Goal: Transaction & Acquisition: Purchase product/service

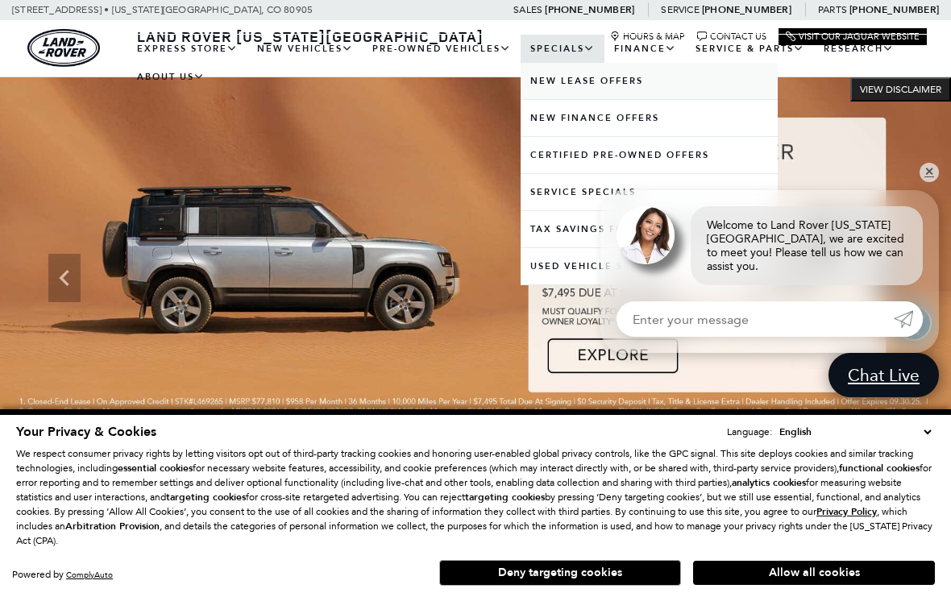
click at [630, 94] on link "New Lease Offers" at bounding box center [649, 81] width 257 height 36
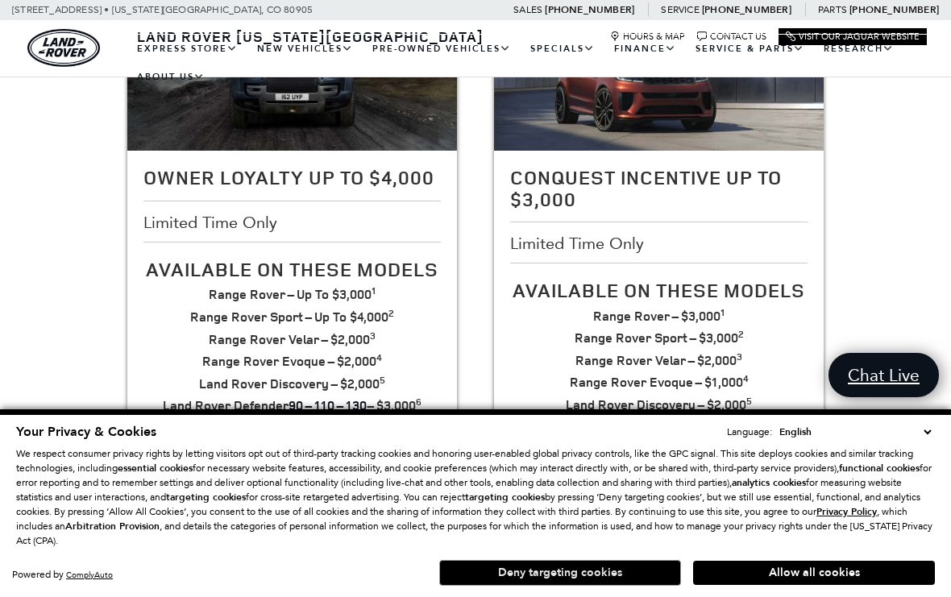
click at [600, 586] on button "Deny targeting cookies" at bounding box center [560, 573] width 242 height 26
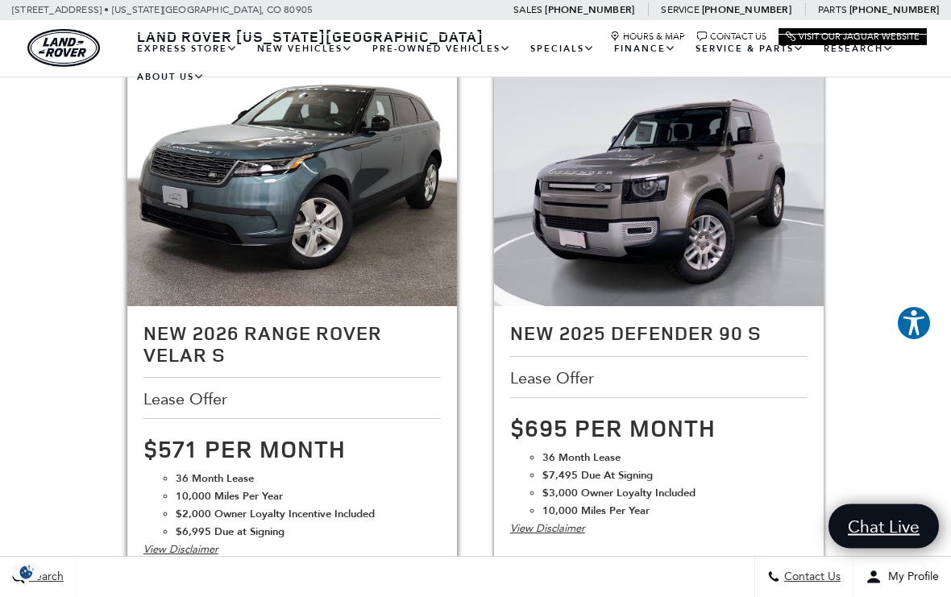
scroll to position [966, 0]
click at [299, 235] on img at bounding box center [292, 182] width 331 height 247
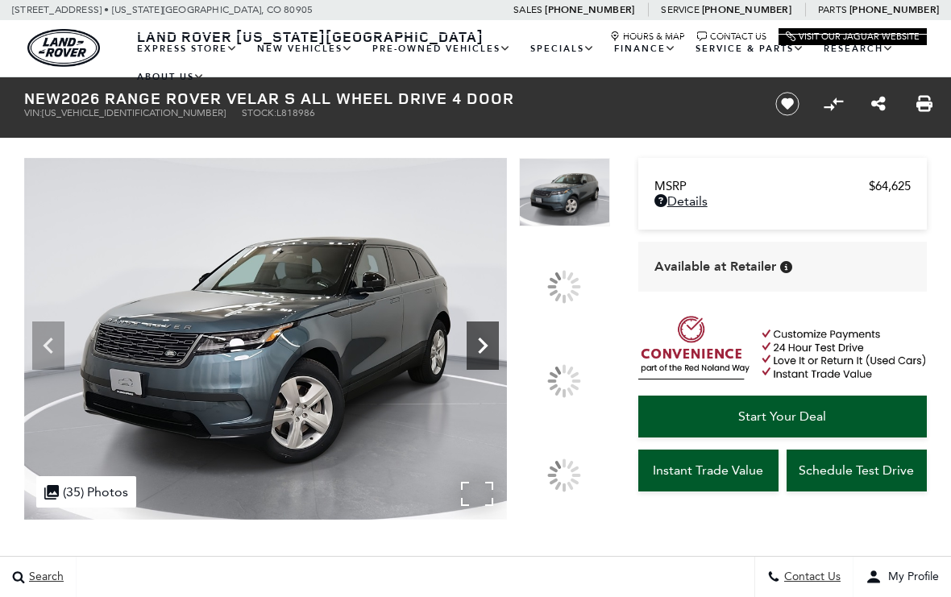
click at [475, 345] on icon at bounding box center [483, 346] width 32 height 32
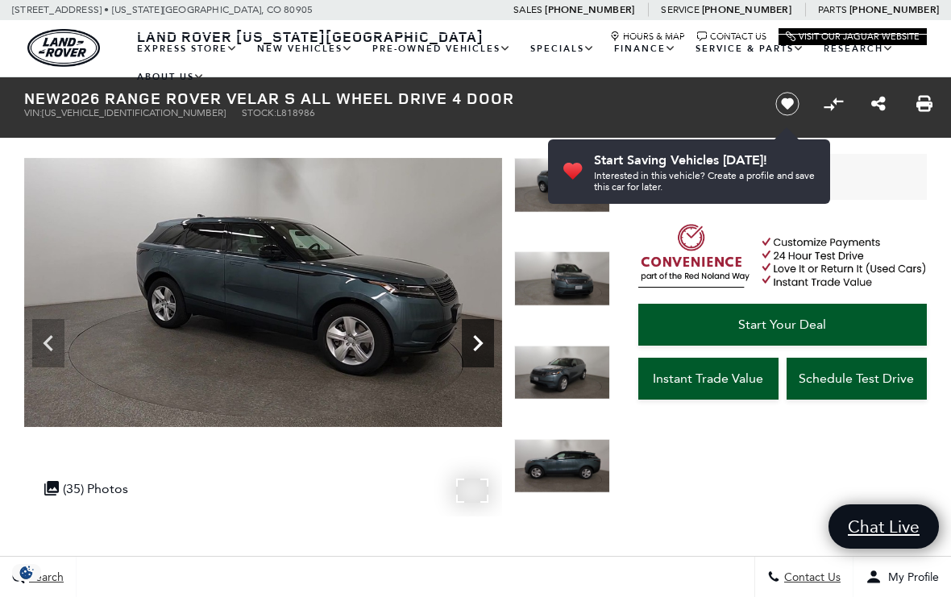
click at [484, 336] on icon "Next" at bounding box center [478, 343] width 32 height 32
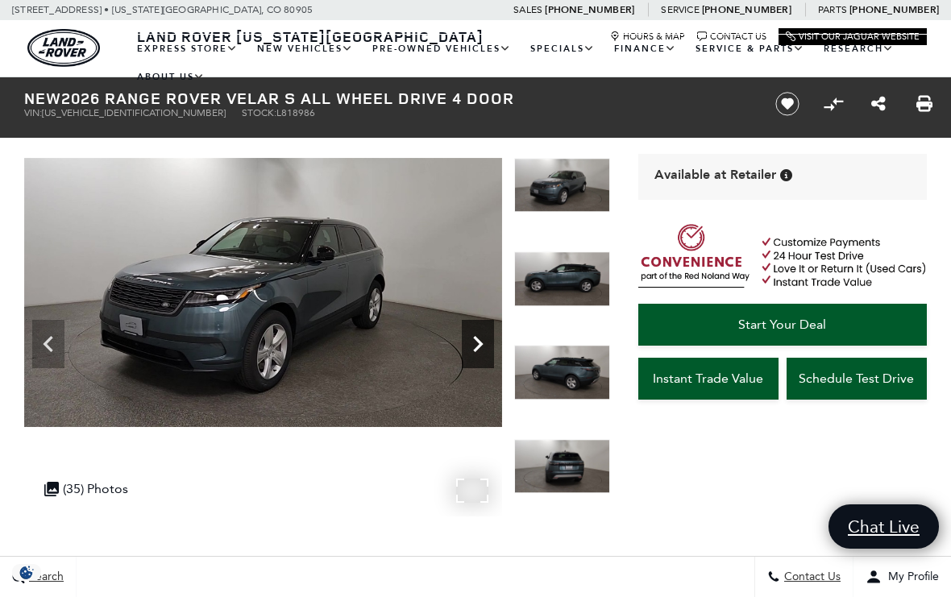
click at [476, 331] on icon "Next" at bounding box center [478, 344] width 32 height 32
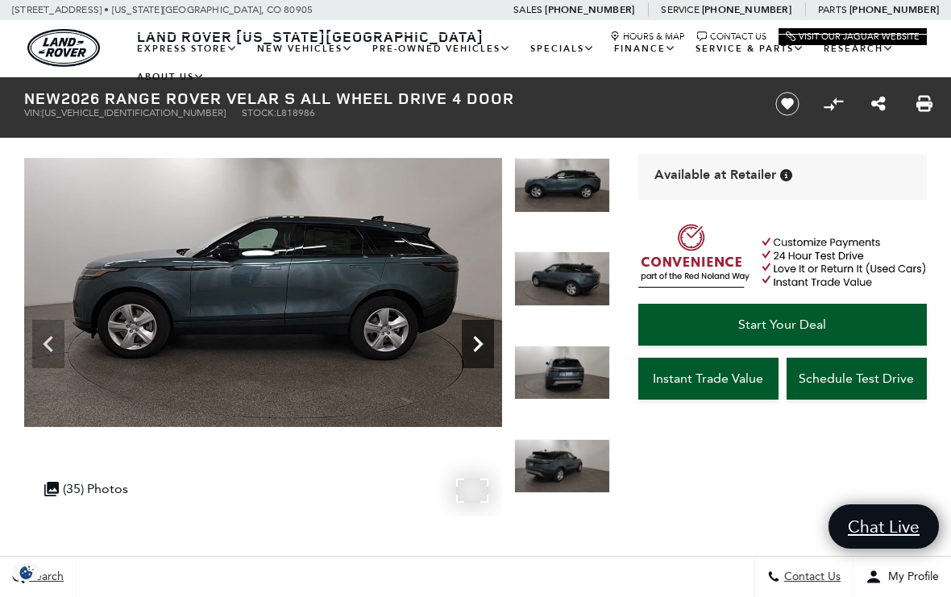
click at [480, 338] on icon "Next" at bounding box center [478, 344] width 32 height 32
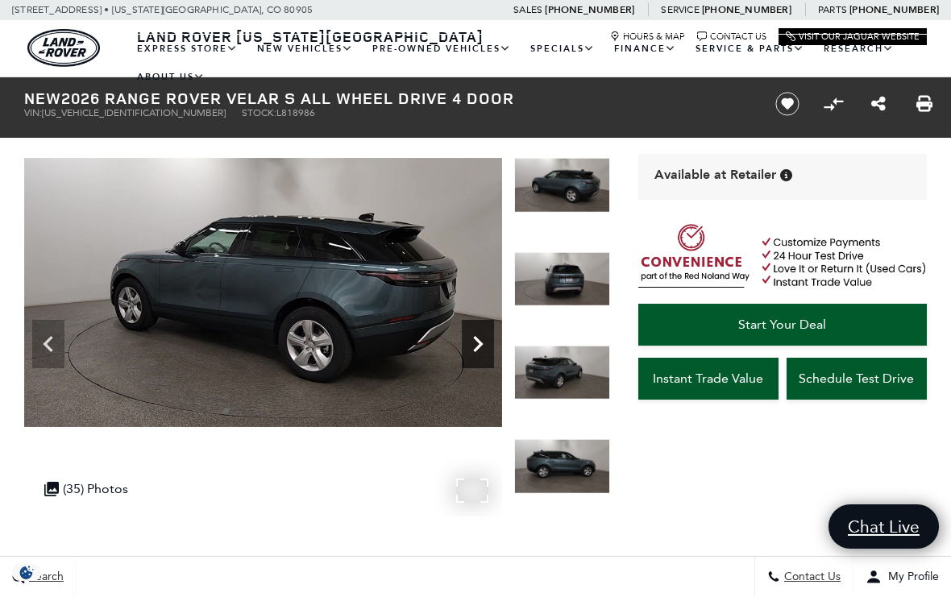
click at [471, 335] on icon "Next" at bounding box center [478, 344] width 32 height 32
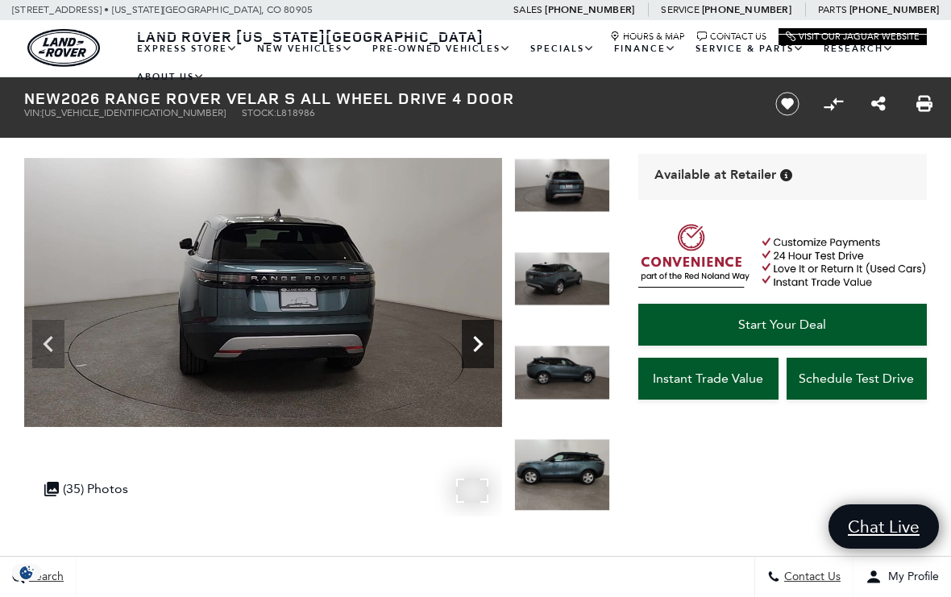
click at [491, 338] on icon "Next" at bounding box center [478, 344] width 32 height 32
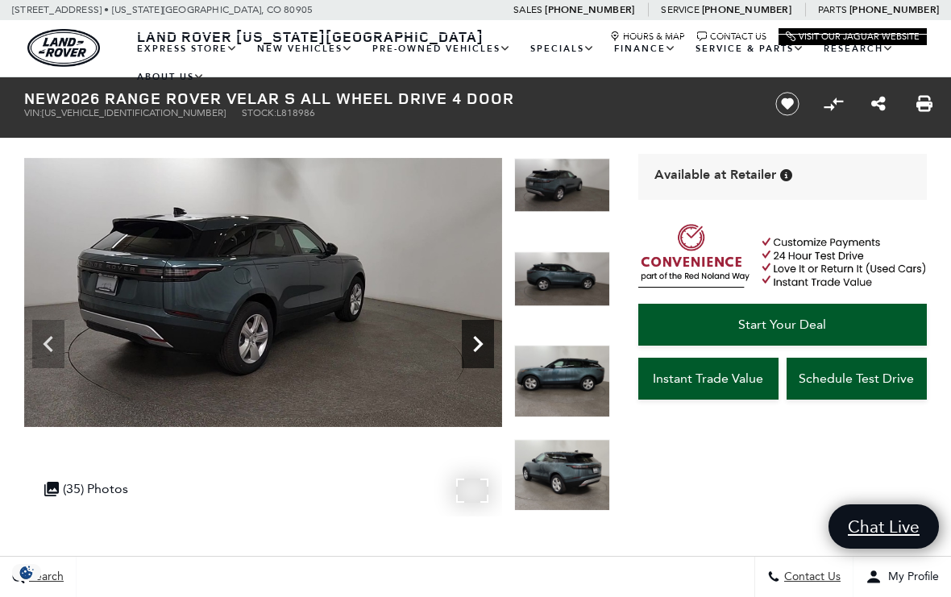
click at [487, 339] on icon "Next" at bounding box center [478, 344] width 32 height 32
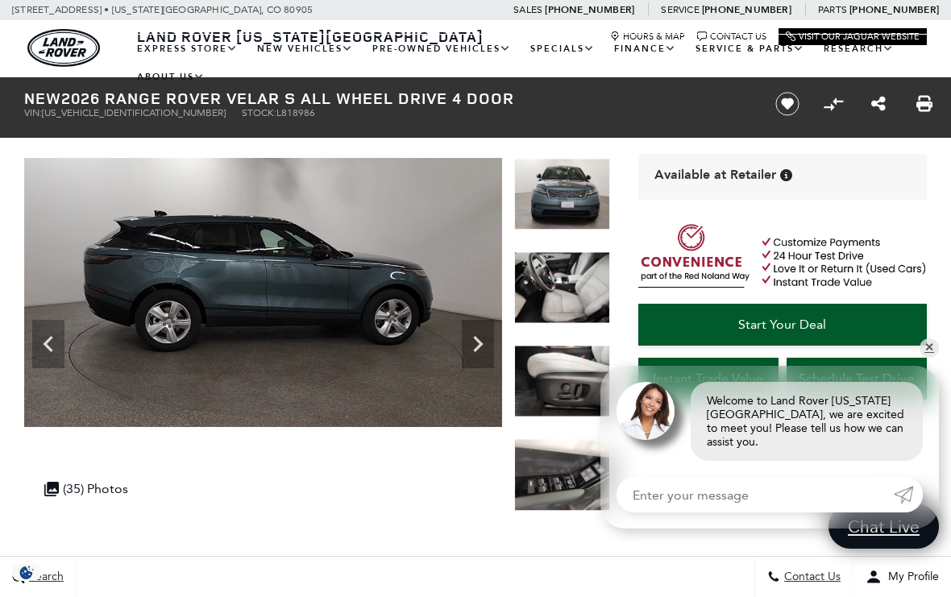
click at [571, 285] on div at bounding box center [562, 299] width 96 height 94
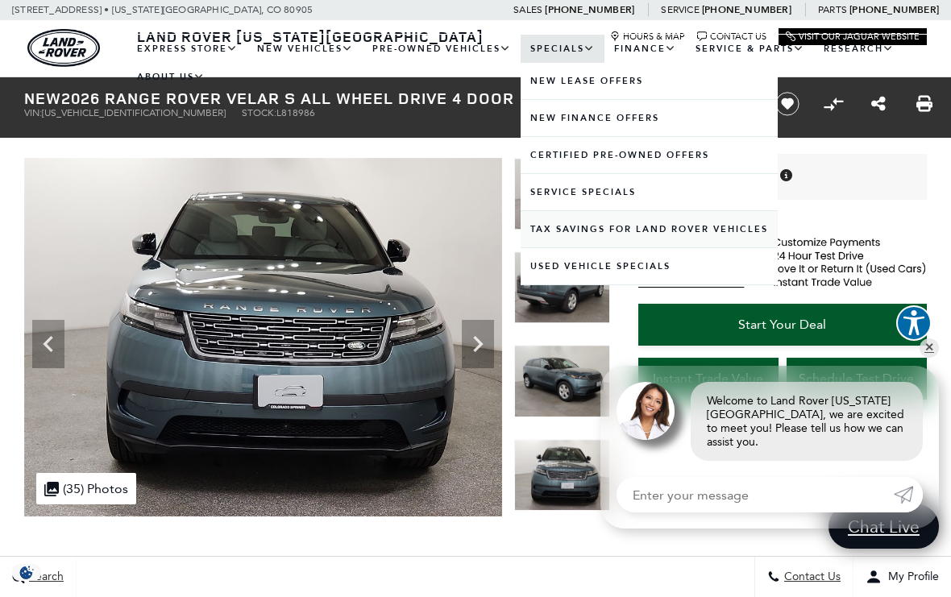
click at [755, 242] on link "Tax Savings for Land Rover Vehicles" at bounding box center [649, 229] width 257 height 36
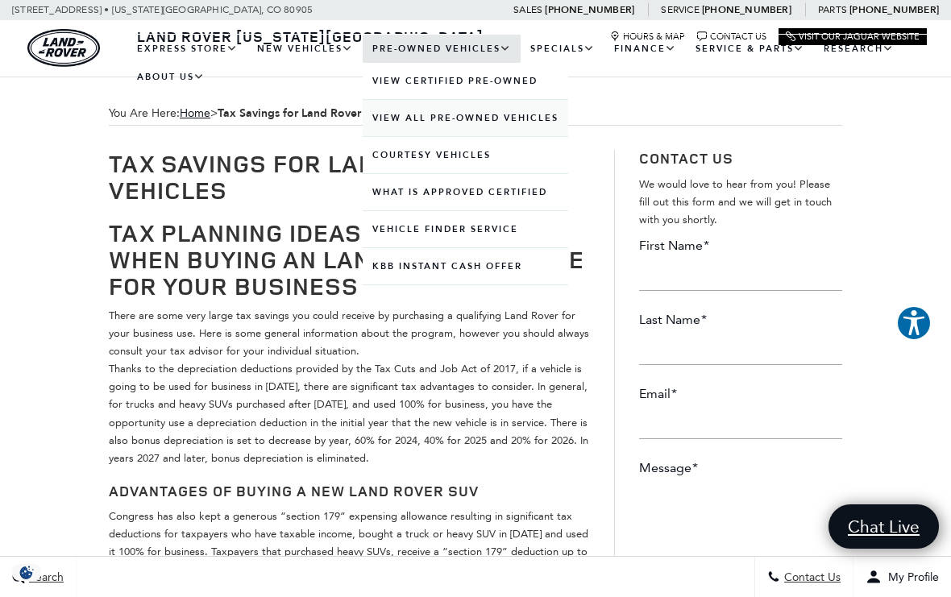
click at [548, 134] on link "View All Pre-Owned Vehicles" at bounding box center [466, 118] width 206 height 36
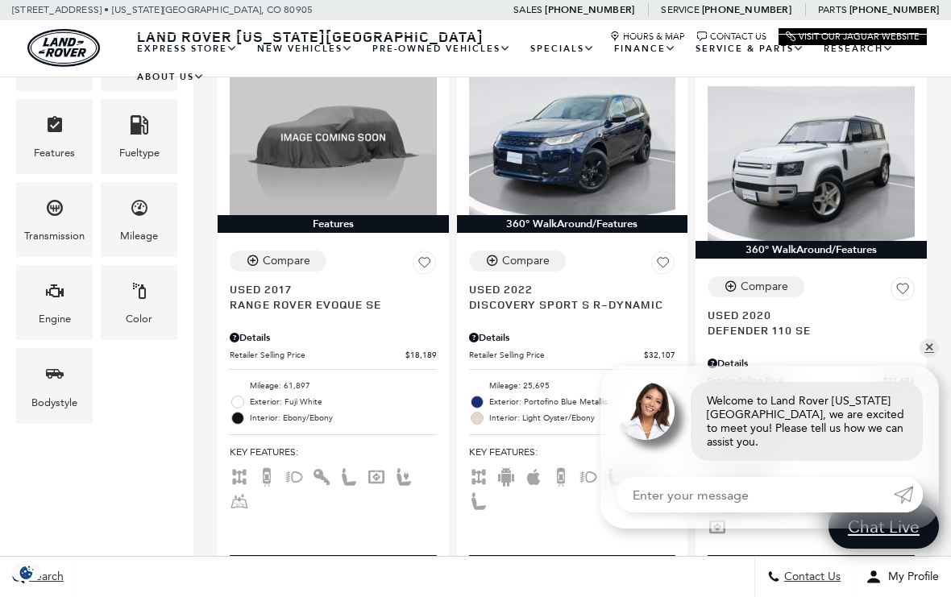
scroll to position [397, 0]
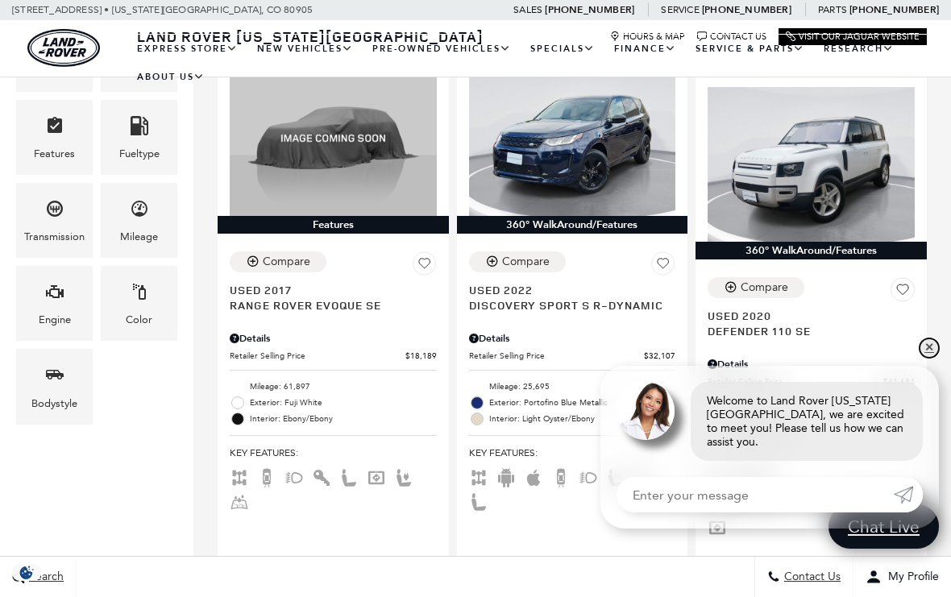
click at [927, 358] on link "✕" at bounding box center [929, 348] width 19 height 19
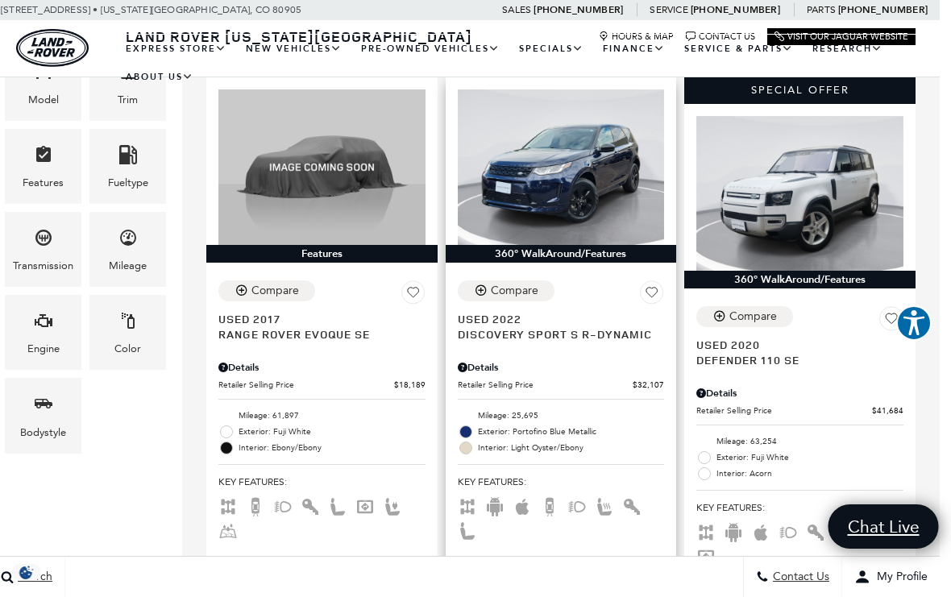
scroll to position [368, 11]
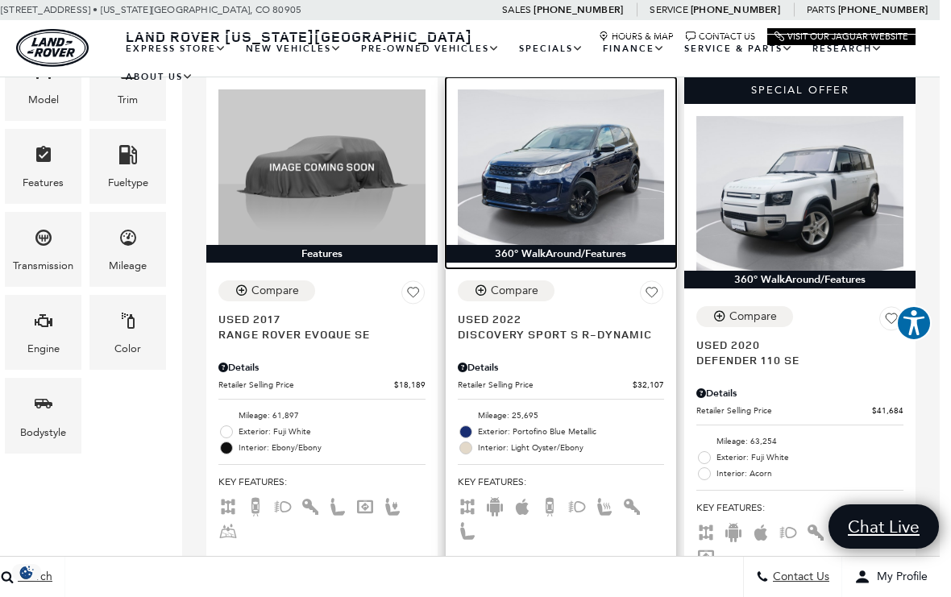
click at [598, 193] on img at bounding box center [561, 166] width 207 height 155
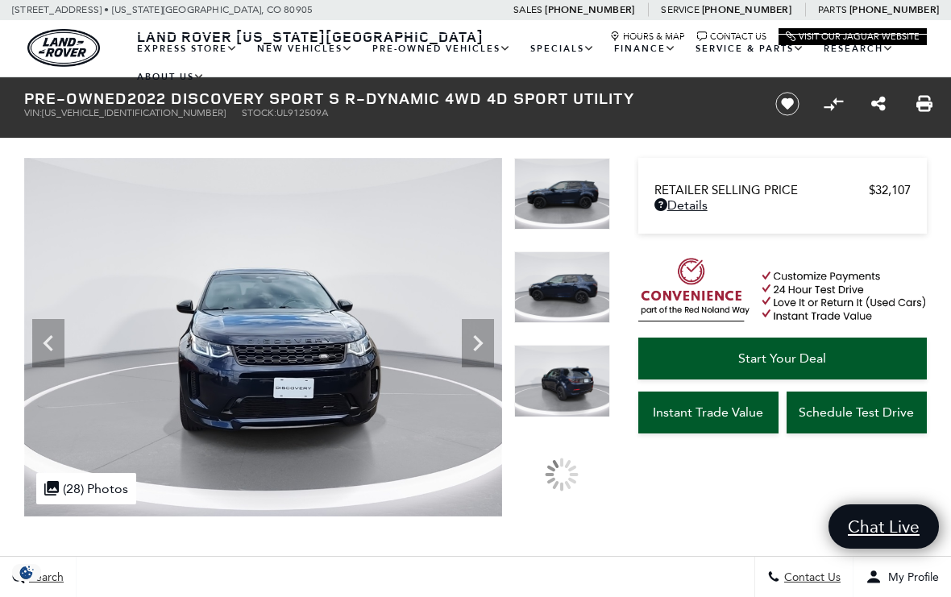
click at [584, 312] on img at bounding box center [562, 288] width 96 height 72
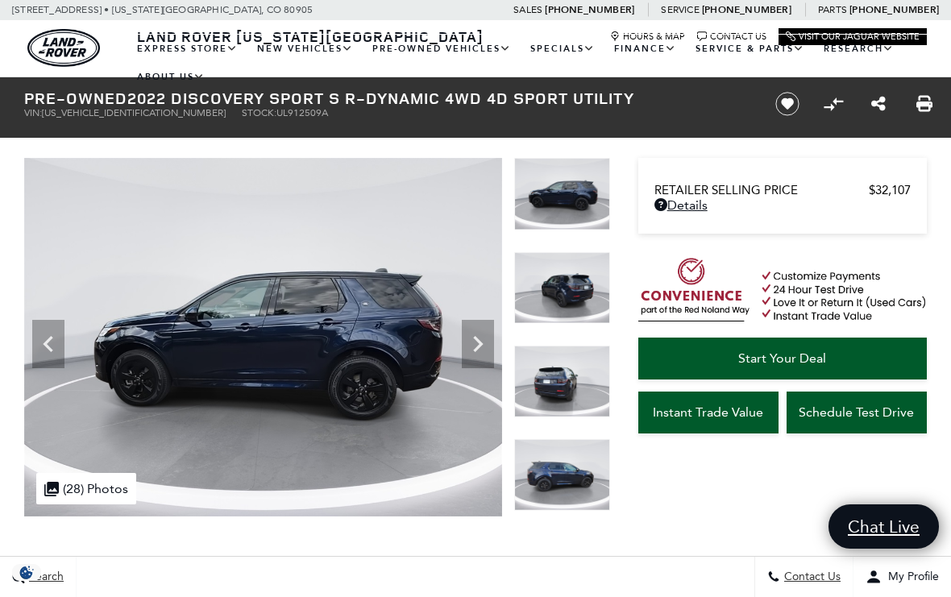
click at [560, 439] on img at bounding box center [562, 475] width 96 height 72
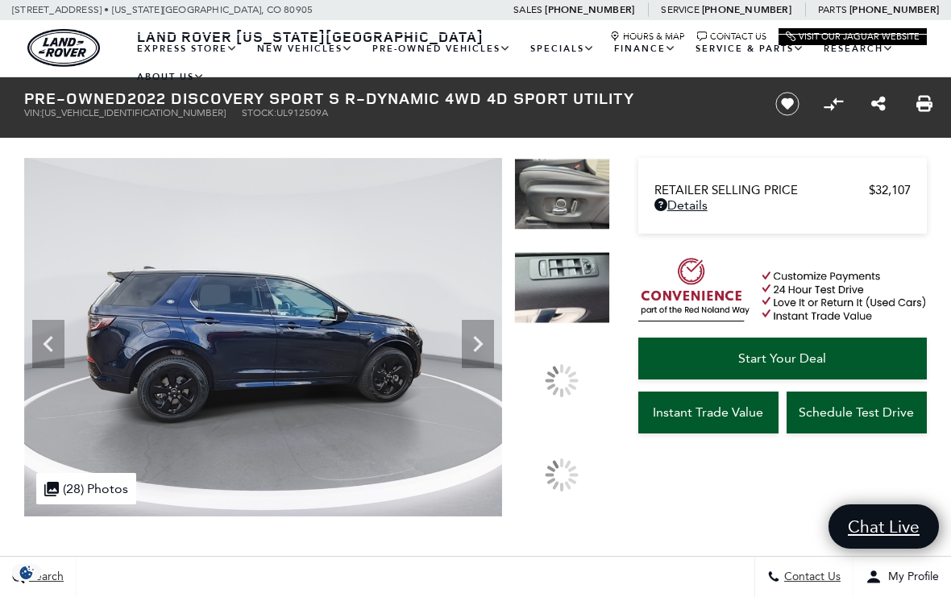
click at [580, 345] on div at bounding box center [562, 299] width 96 height 94
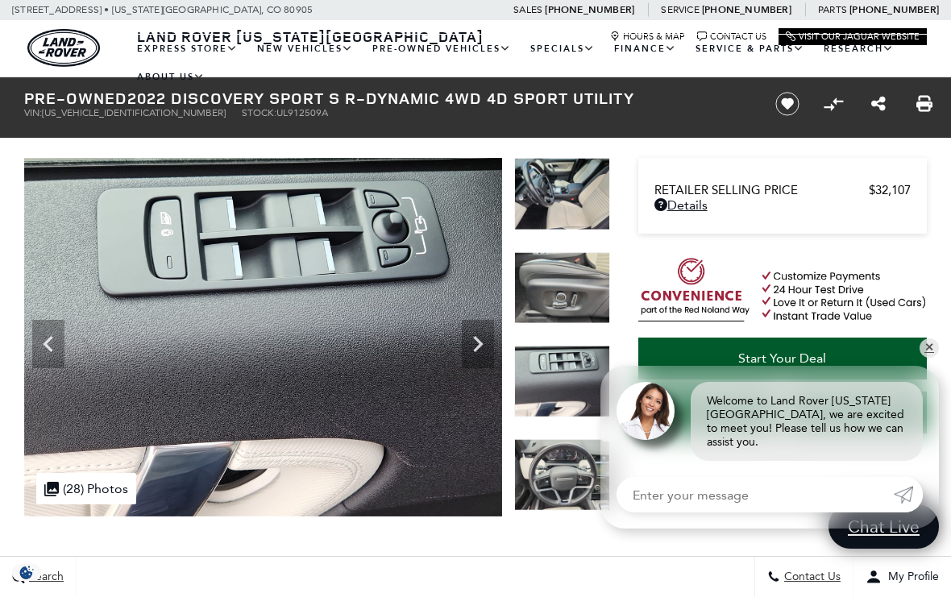
click at [578, 202] on img at bounding box center [562, 194] width 96 height 72
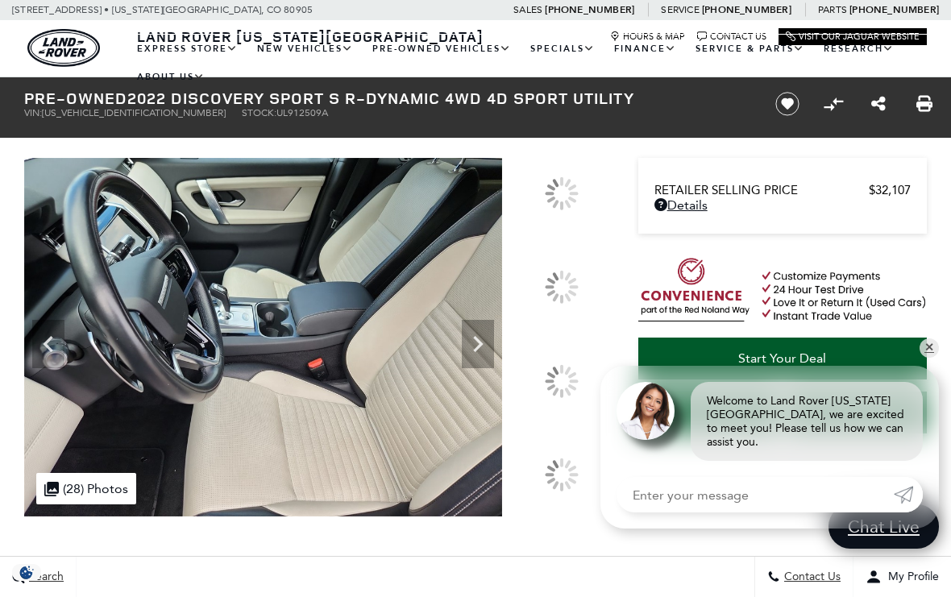
click at [570, 418] on div at bounding box center [562, 382] width 96 height 72
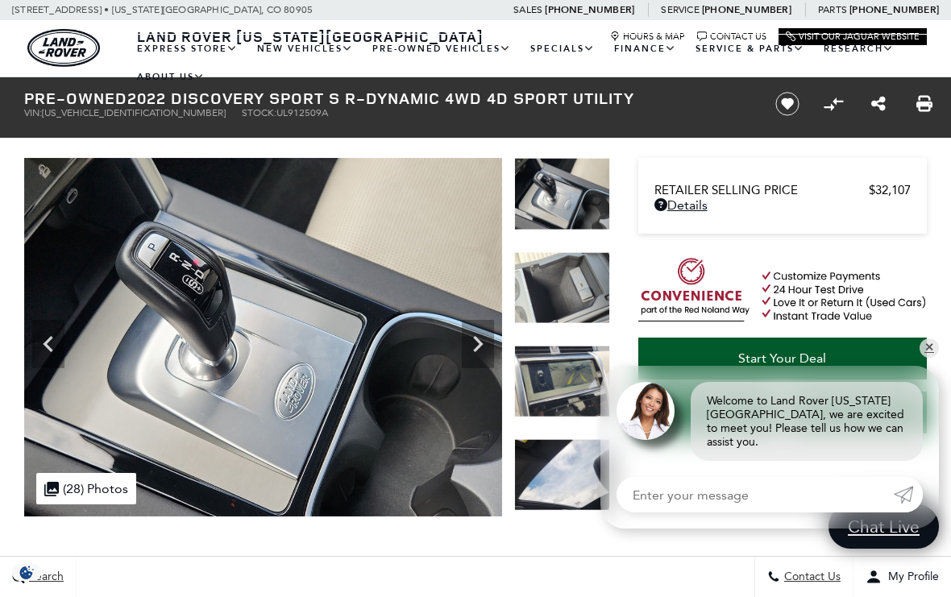
click at [569, 376] on img at bounding box center [562, 382] width 96 height 72
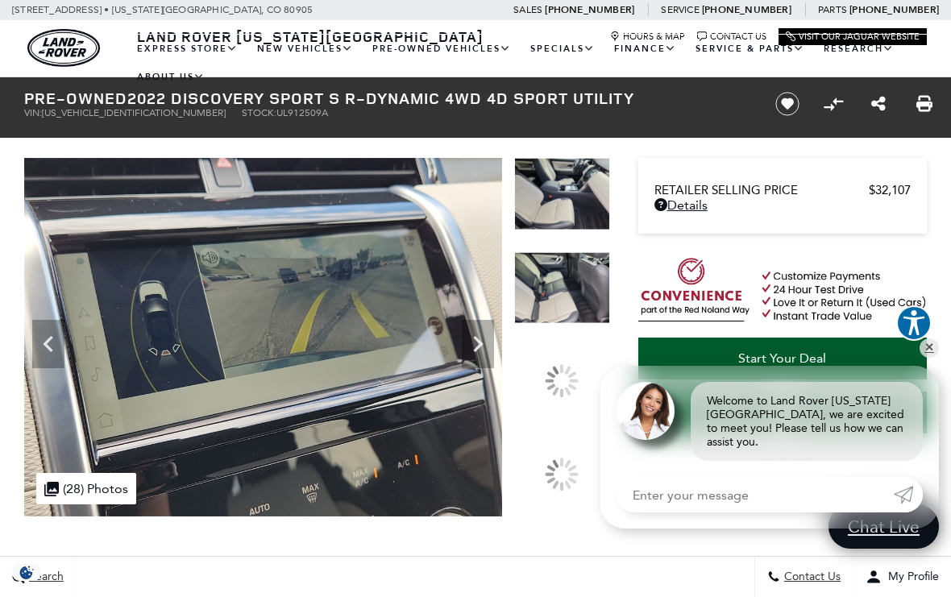
click at [578, 323] on img at bounding box center [562, 288] width 96 height 72
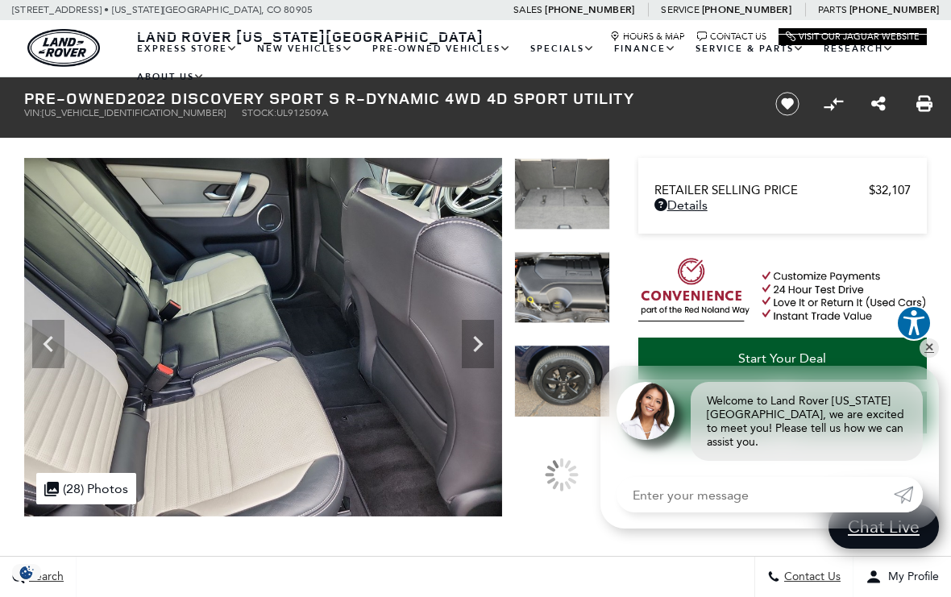
click at [576, 296] on img at bounding box center [562, 288] width 96 height 72
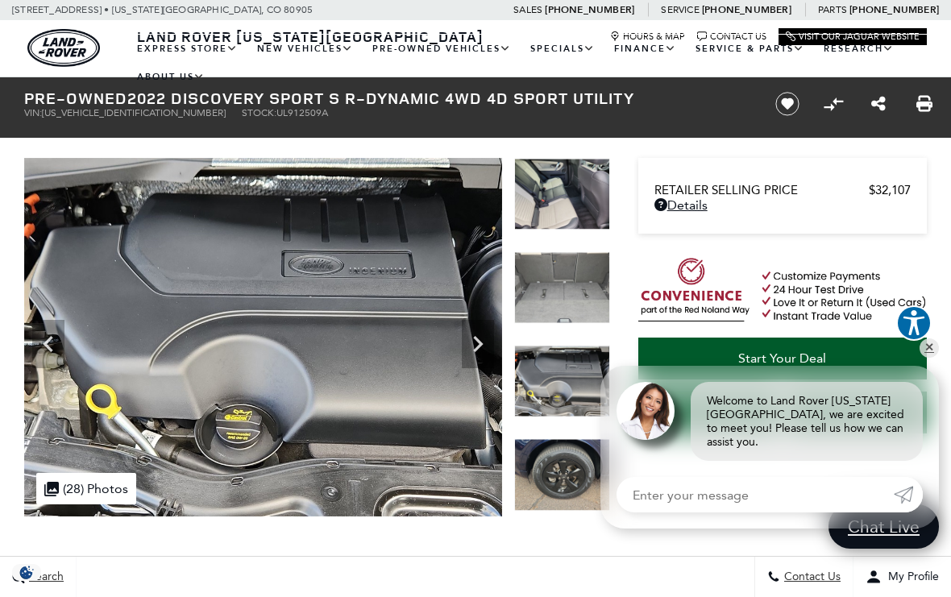
click at [573, 286] on div at bounding box center [562, 299] width 96 height 94
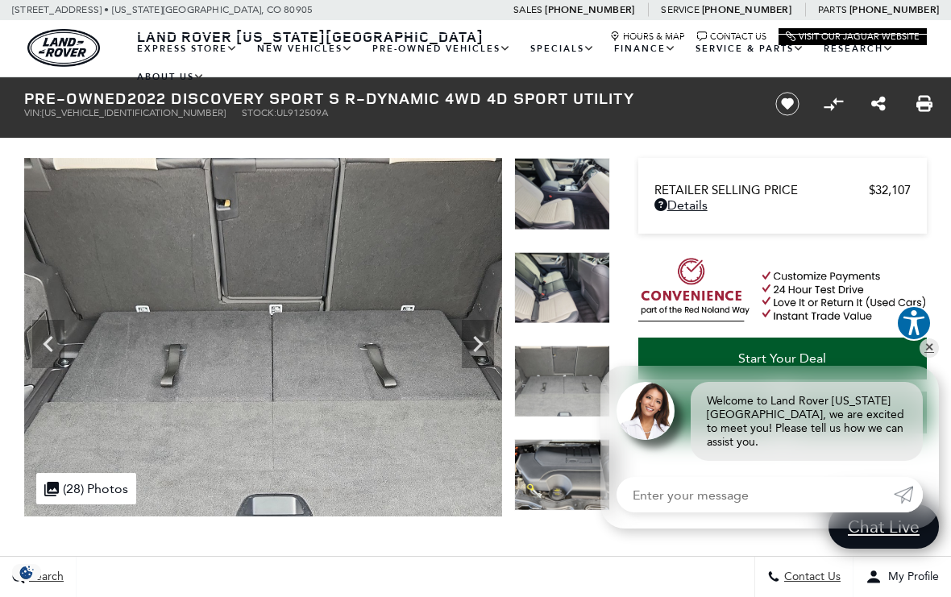
click at [580, 208] on img at bounding box center [562, 194] width 96 height 72
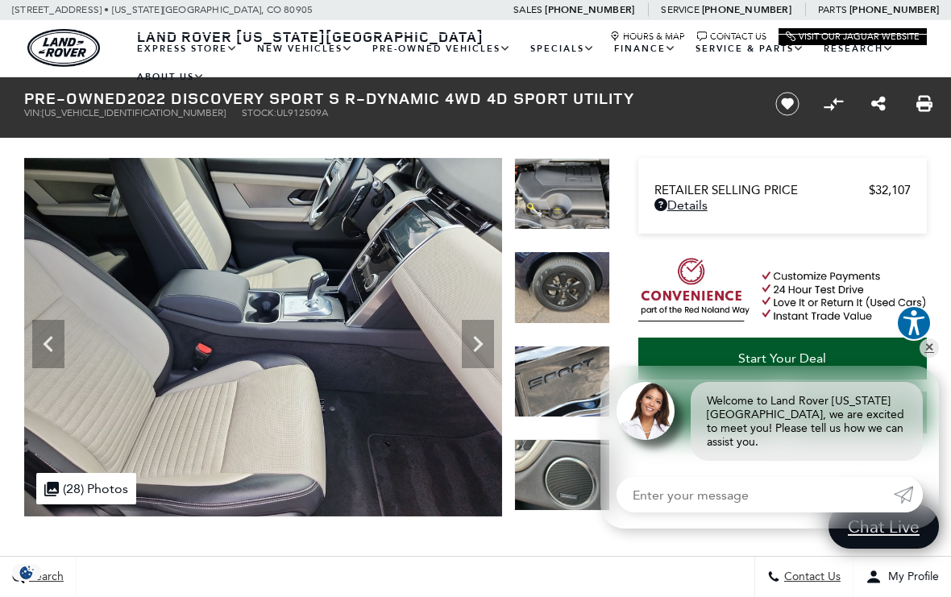
click at [569, 383] on img at bounding box center [562, 382] width 96 height 72
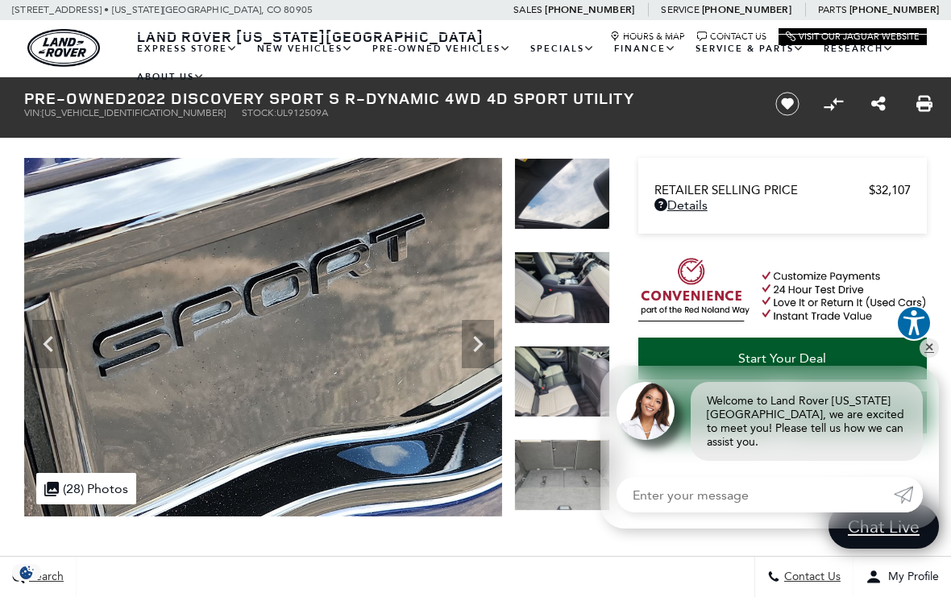
click at [570, 252] on div at bounding box center [562, 205] width 96 height 94
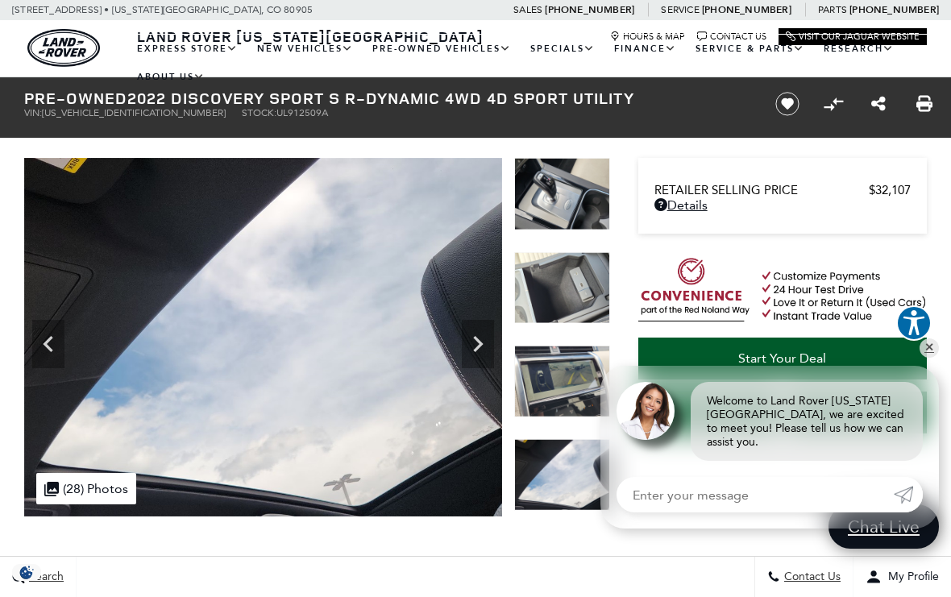
click at [568, 439] on img at bounding box center [562, 475] width 96 height 72
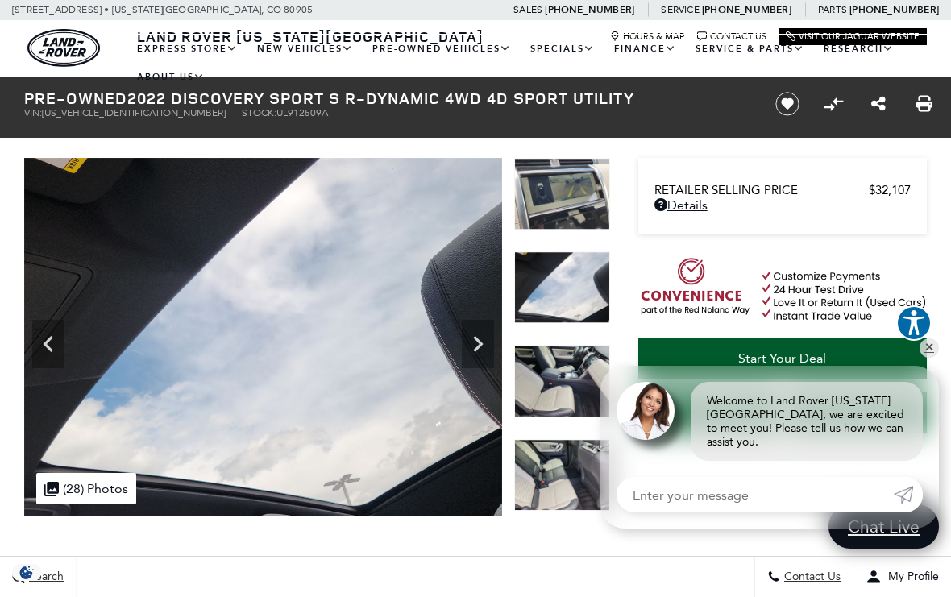
click at [577, 198] on img at bounding box center [562, 194] width 96 height 72
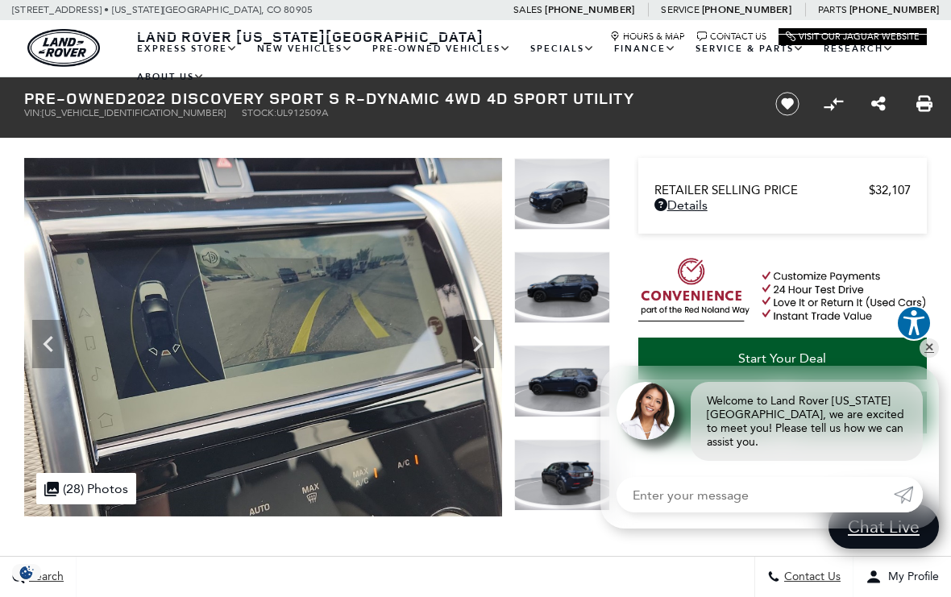
click at [581, 283] on div at bounding box center [562, 299] width 96 height 94
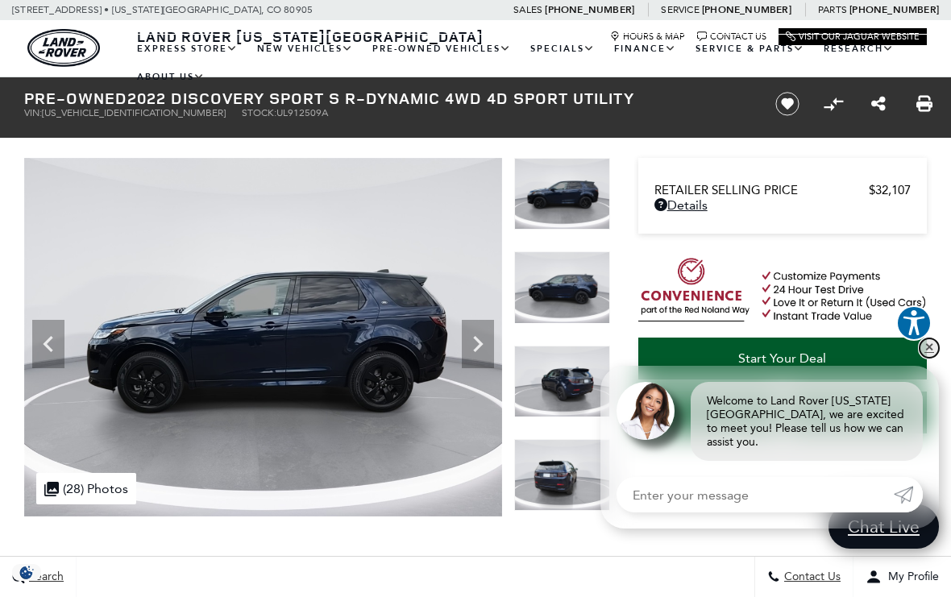
click at [929, 354] on link "✕" at bounding box center [929, 348] width 19 height 19
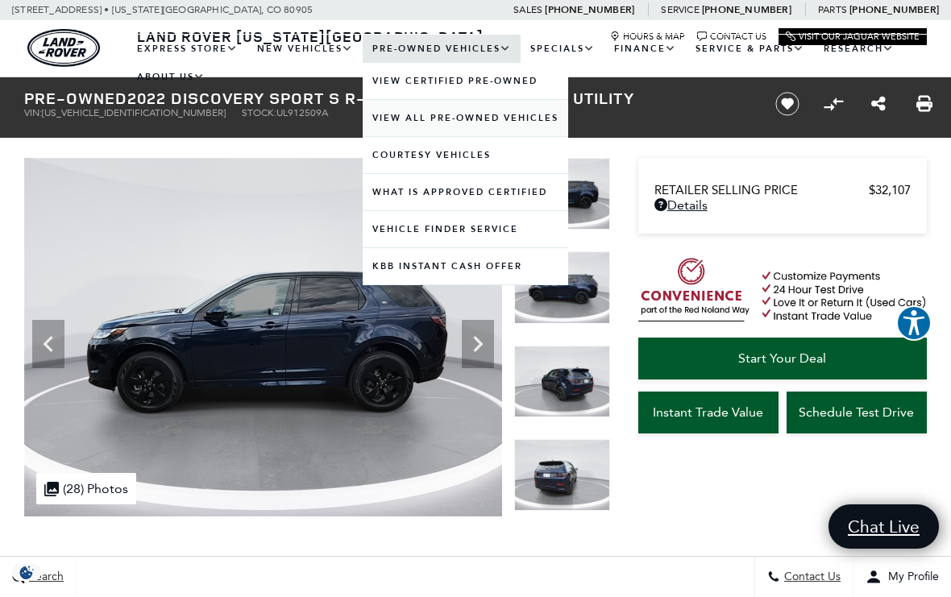
click at [469, 129] on link "View All Pre-Owned Vehicles" at bounding box center [466, 118] width 206 height 36
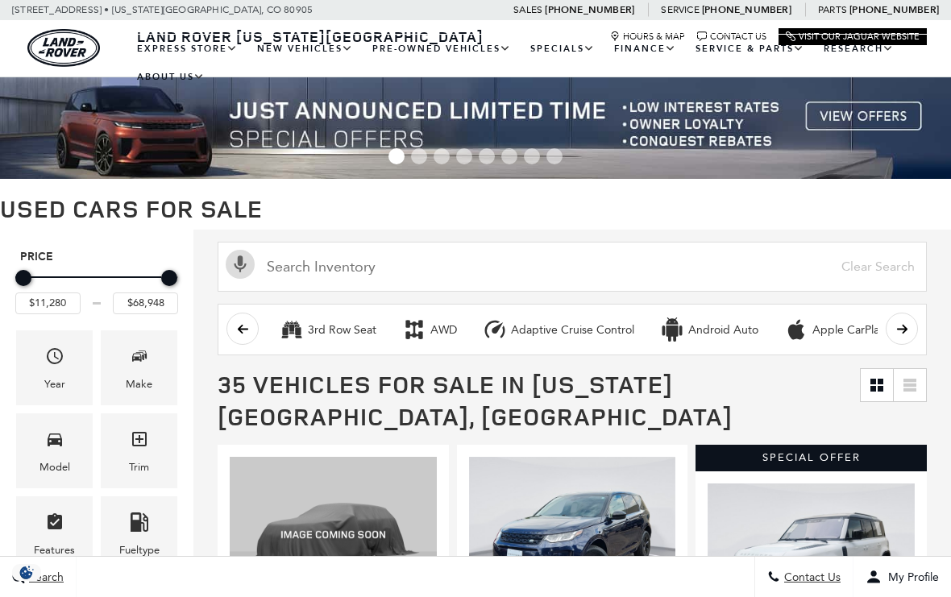
scroll to position [66, 0]
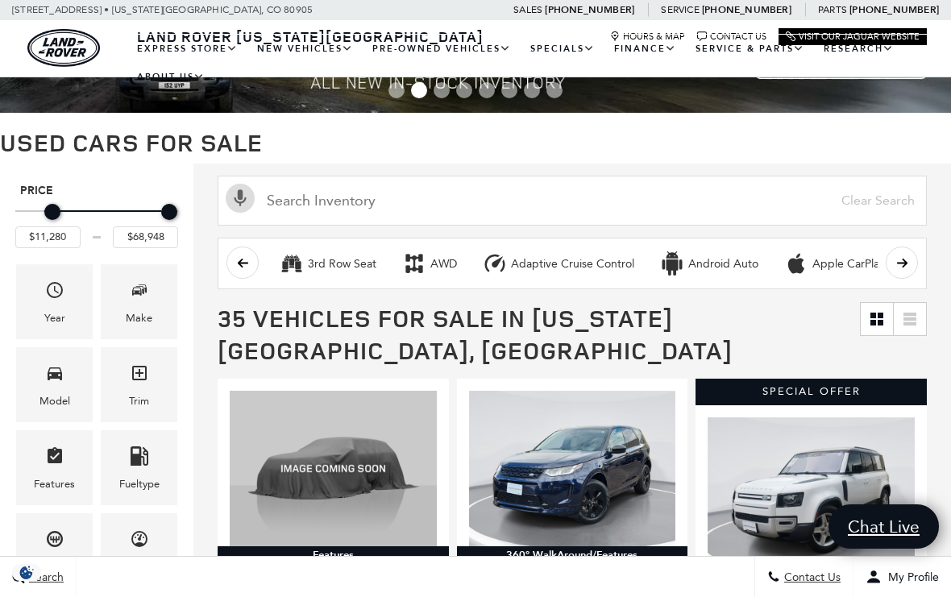
type input "$22,780"
type input "$68,780"
type input "$31,780"
type input "$68,780"
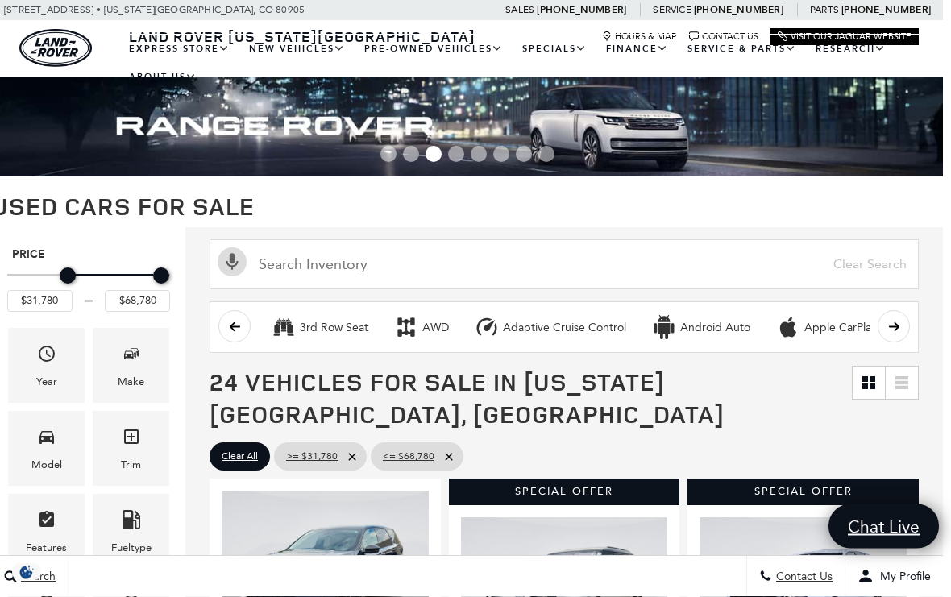
scroll to position [2, 8]
click at [52, 297] on input "$31,780" at bounding box center [39, 300] width 65 height 21
click at [41, 301] on input "$31,780" at bounding box center [39, 300] width 65 height 21
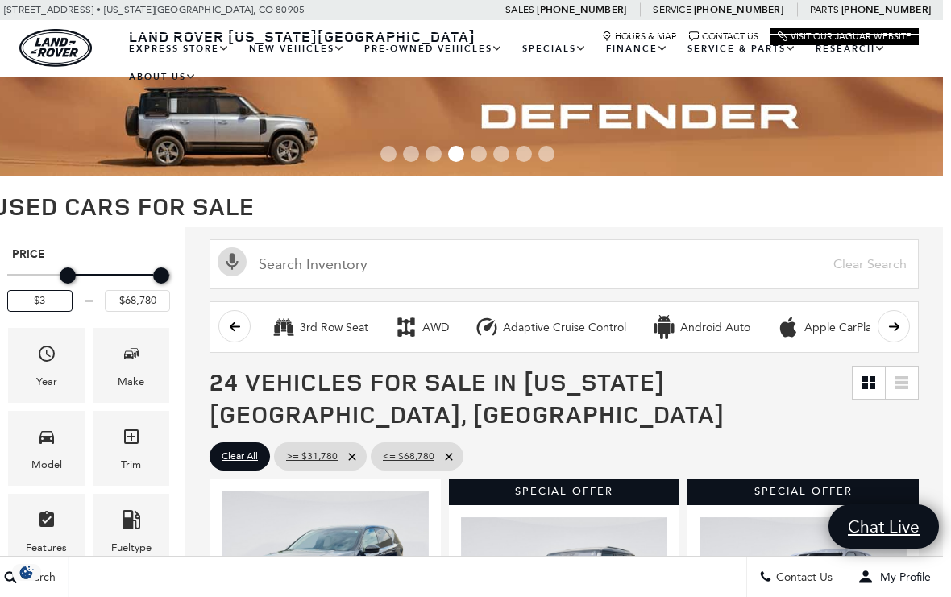
type input "$"
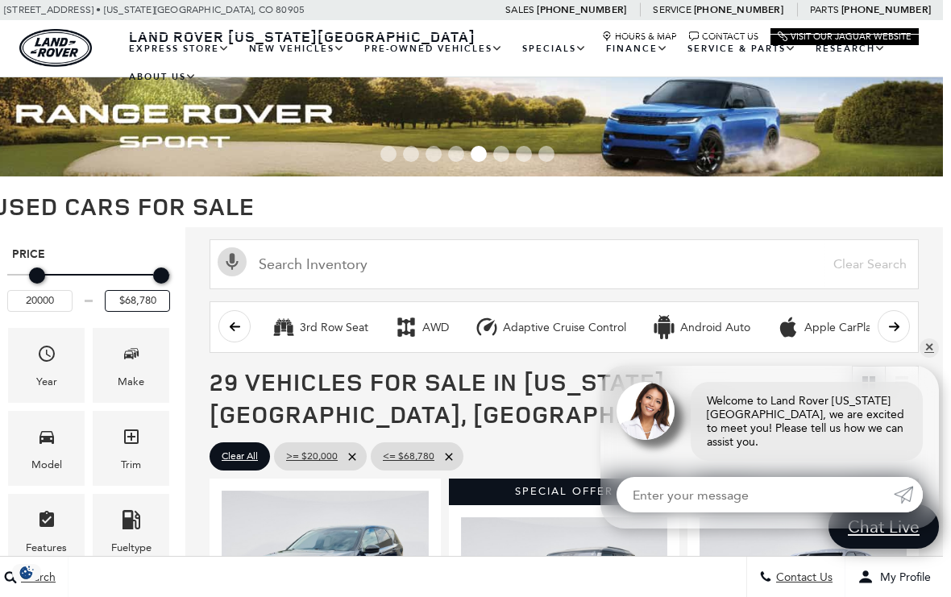
type input "$20,000"
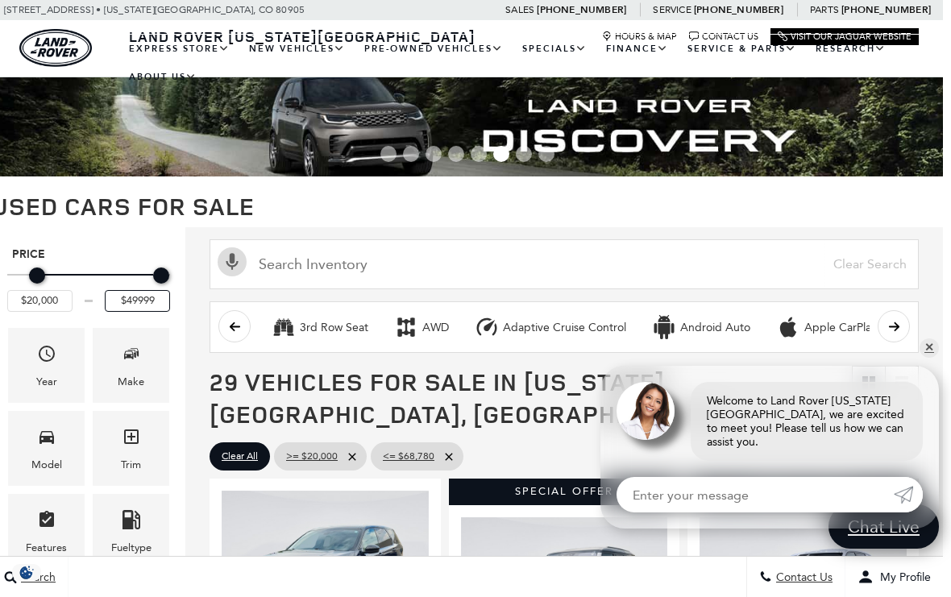
type input "$49,999"
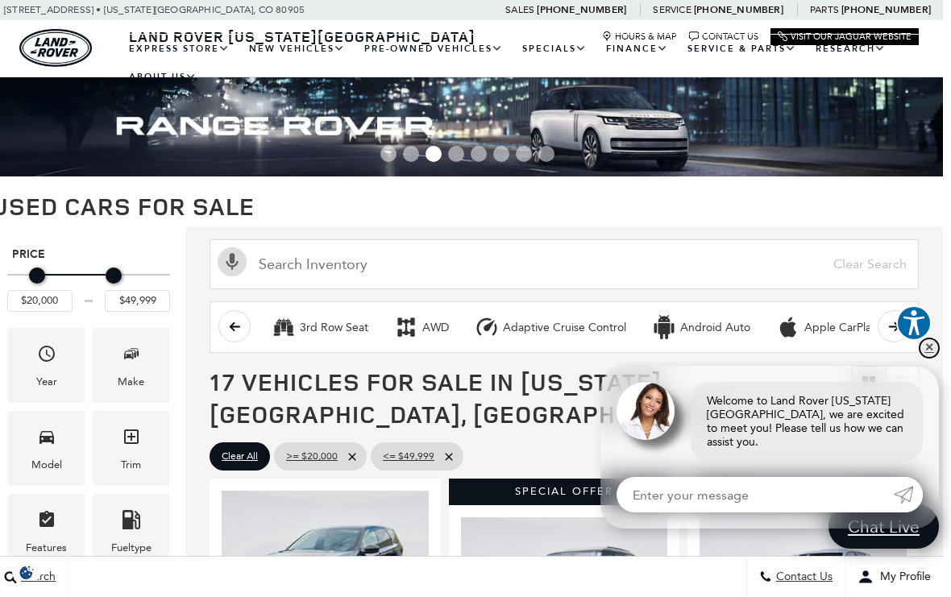
click at [934, 358] on link "✕" at bounding box center [929, 348] width 19 height 19
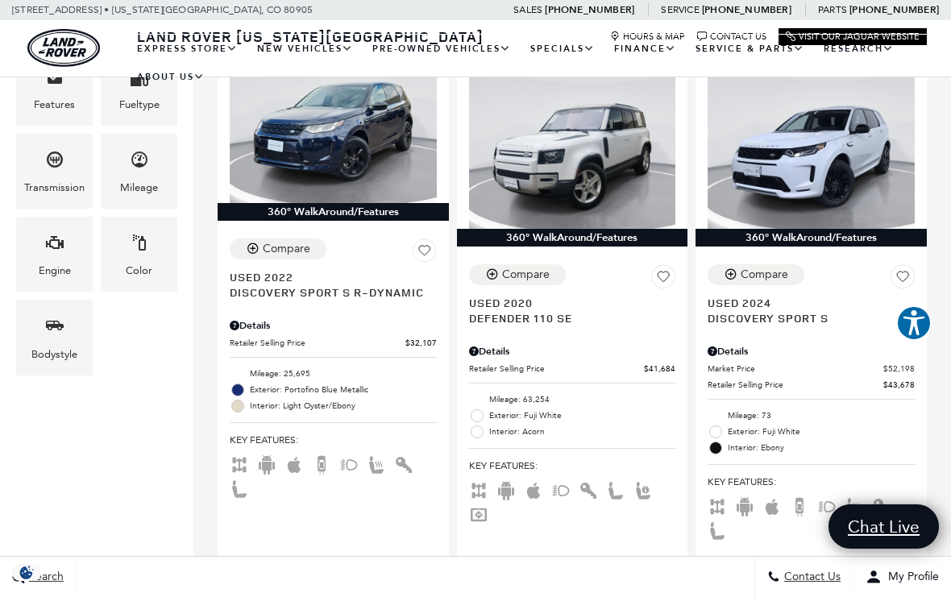
scroll to position [447, 0]
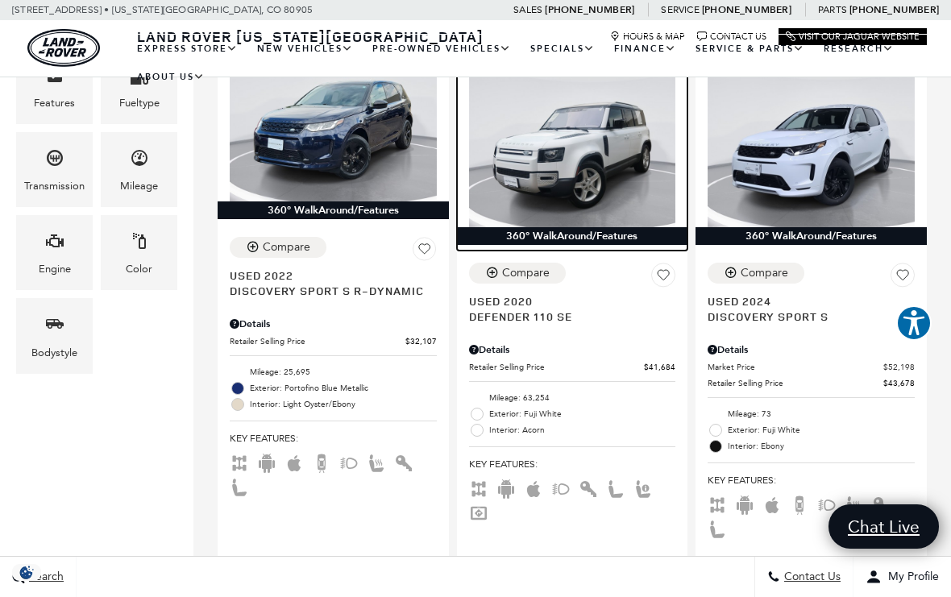
click at [609, 126] on img at bounding box center [572, 150] width 207 height 155
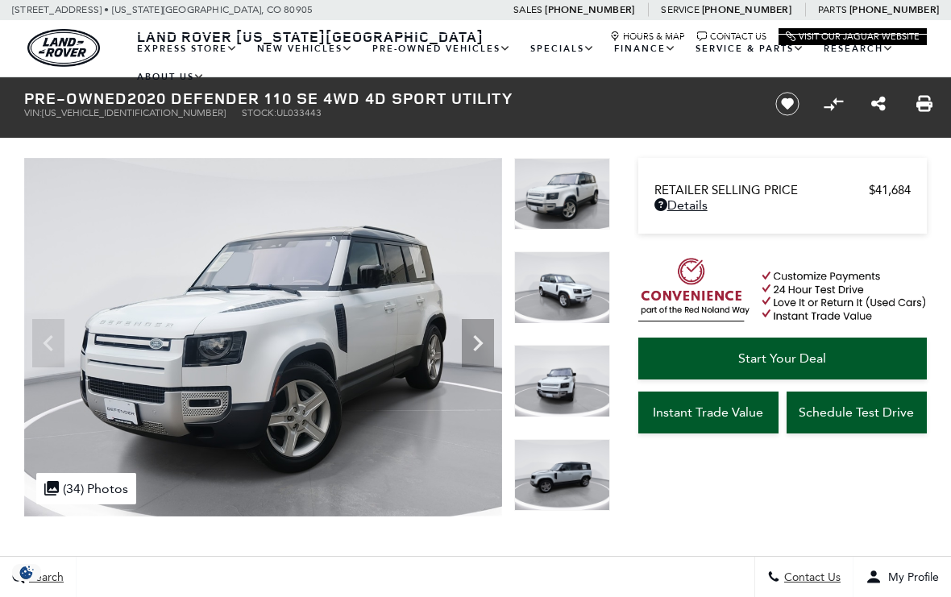
scroll to position [105, 0]
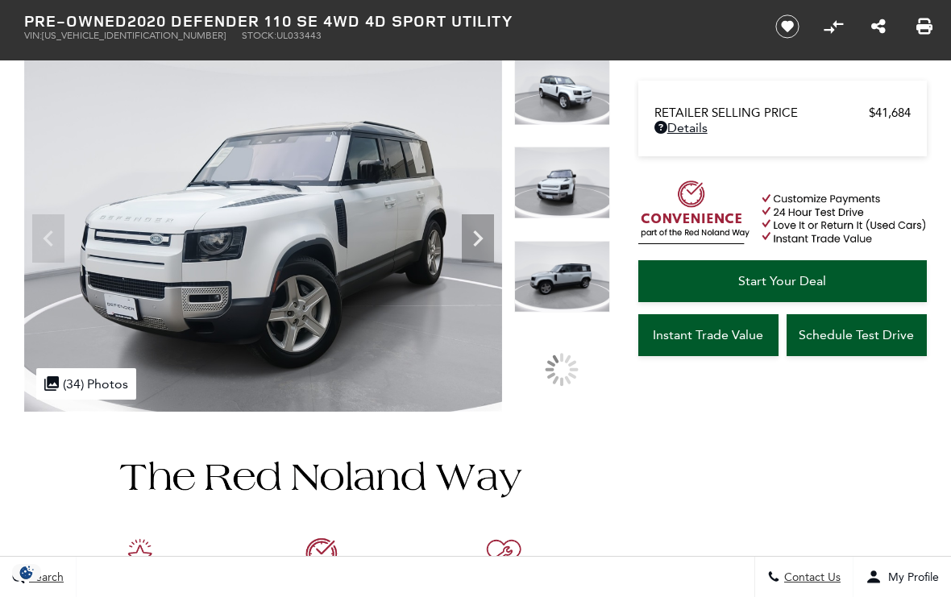
click at [563, 125] on img at bounding box center [562, 89] width 96 height 72
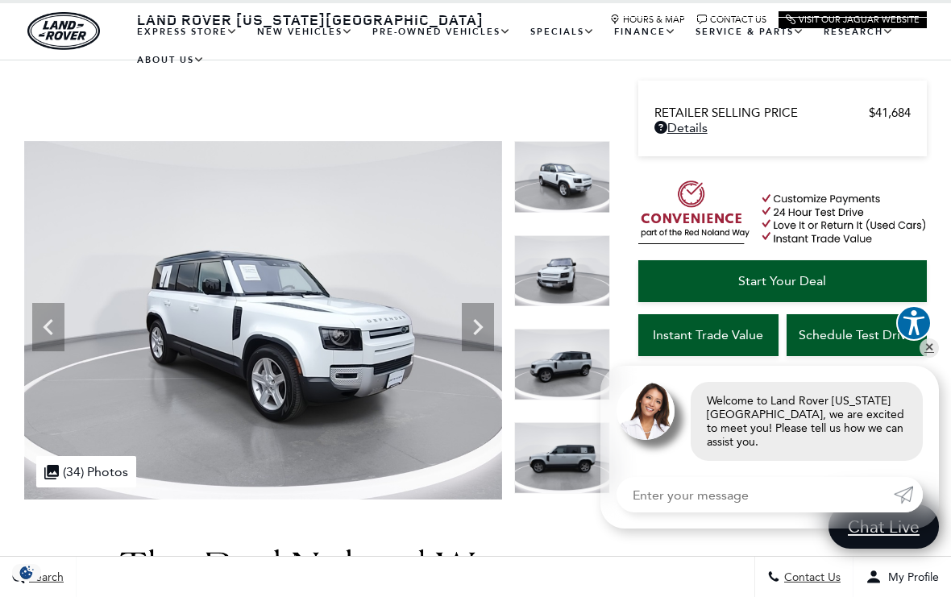
scroll to position [0, 0]
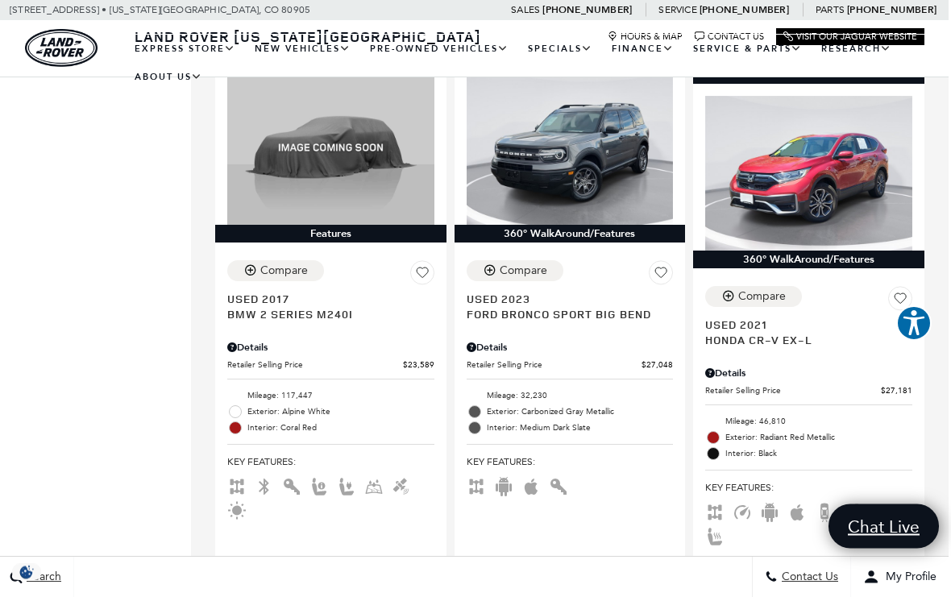
scroll to position [1580, 2]
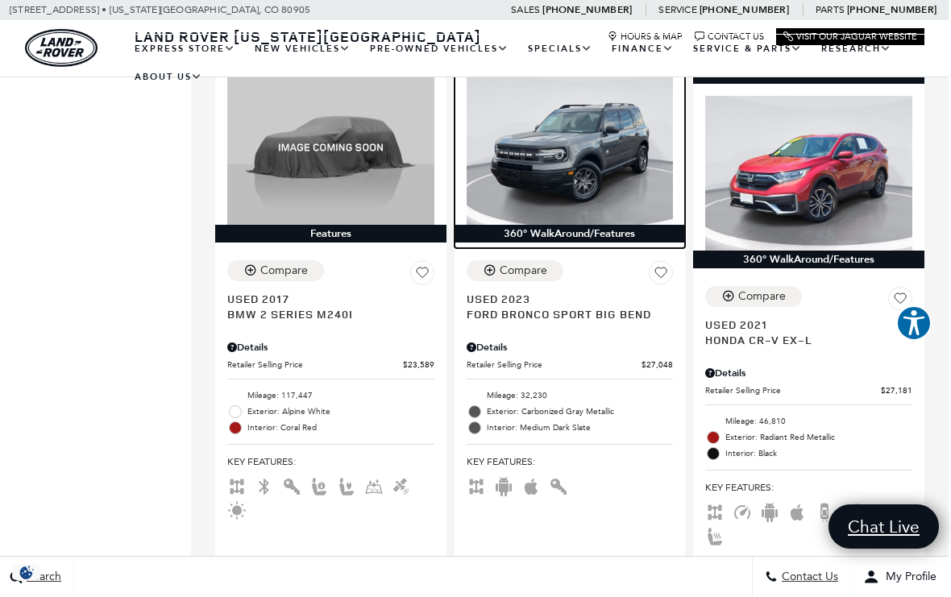
click at [630, 139] on img at bounding box center [570, 147] width 207 height 155
click at [587, 146] on img at bounding box center [570, 147] width 207 height 155
click at [592, 225] on img at bounding box center [570, 147] width 207 height 155
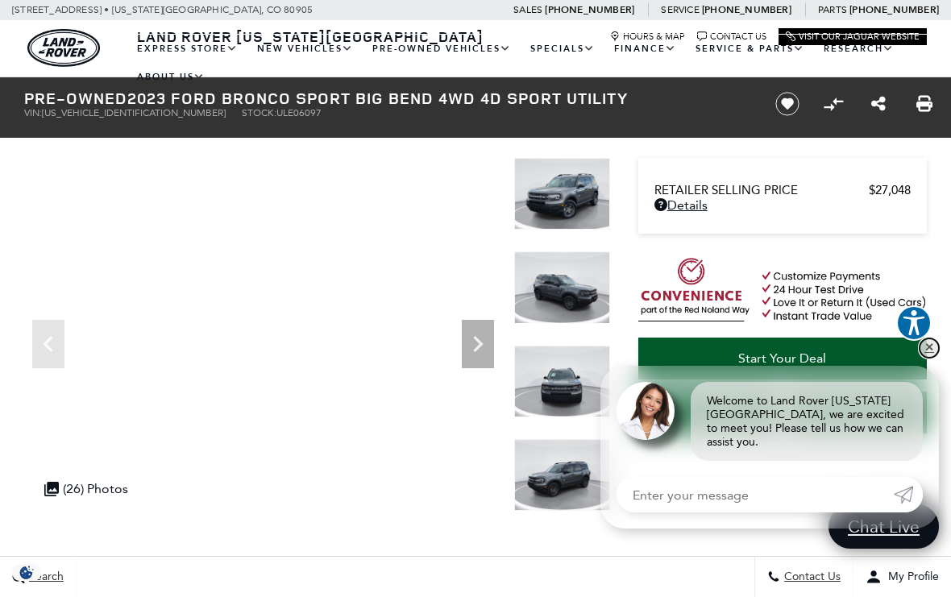
click at [932, 355] on link "✕" at bounding box center [929, 348] width 19 height 19
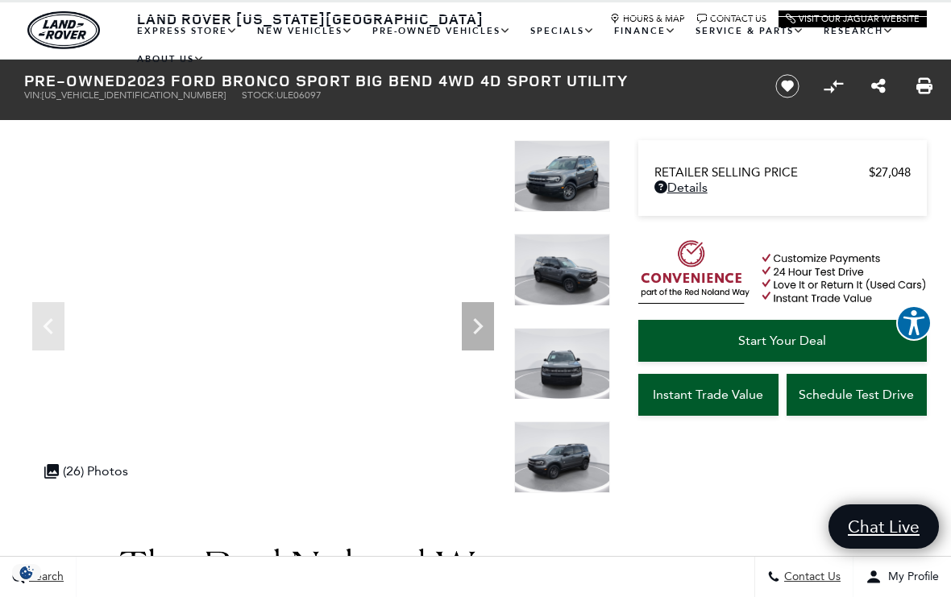
scroll to position [10, 0]
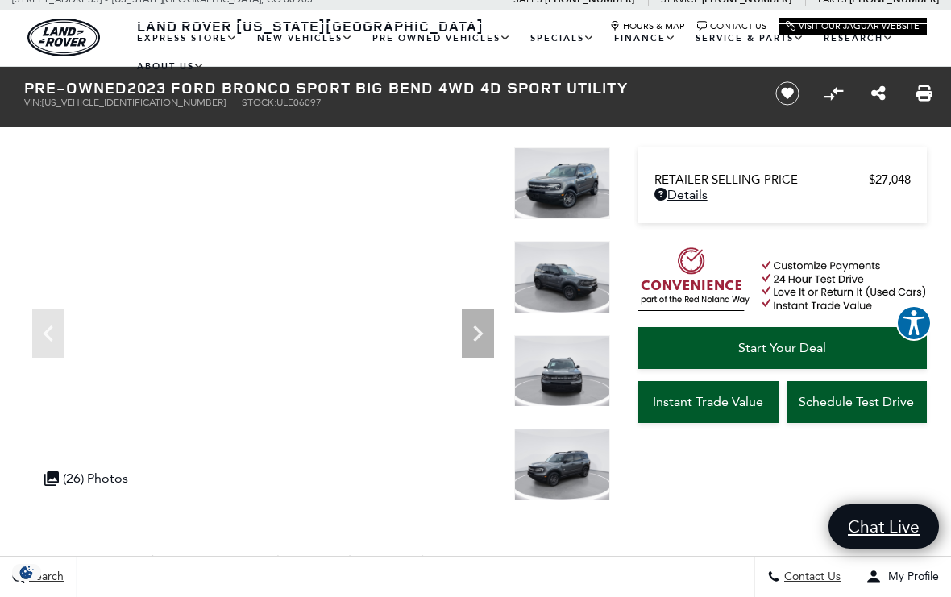
click at [553, 185] on img at bounding box center [562, 184] width 96 height 72
click at [464, 329] on icon "Next" at bounding box center [478, 334] width 32 height 32
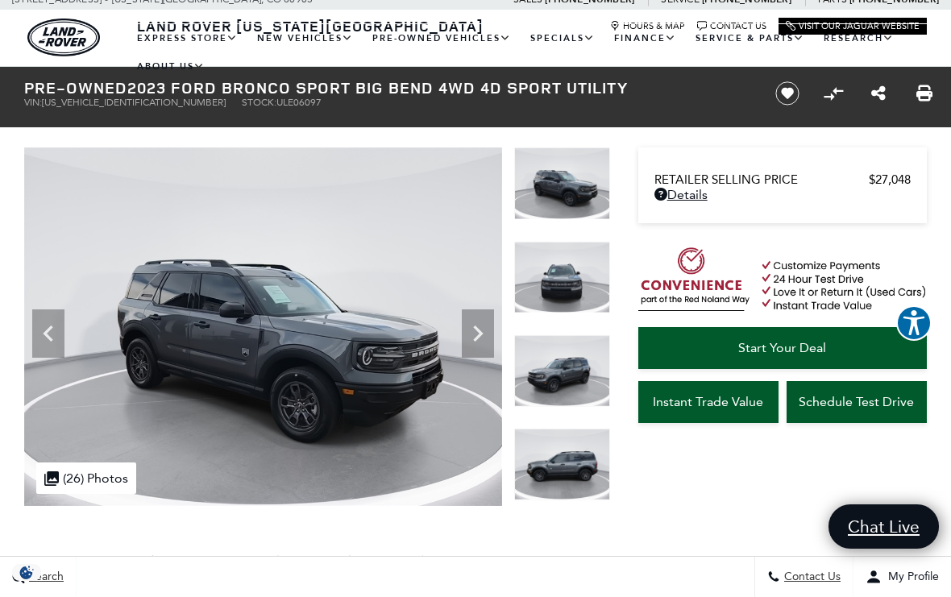
scroll to position [40, 0]
